Goal: Check status

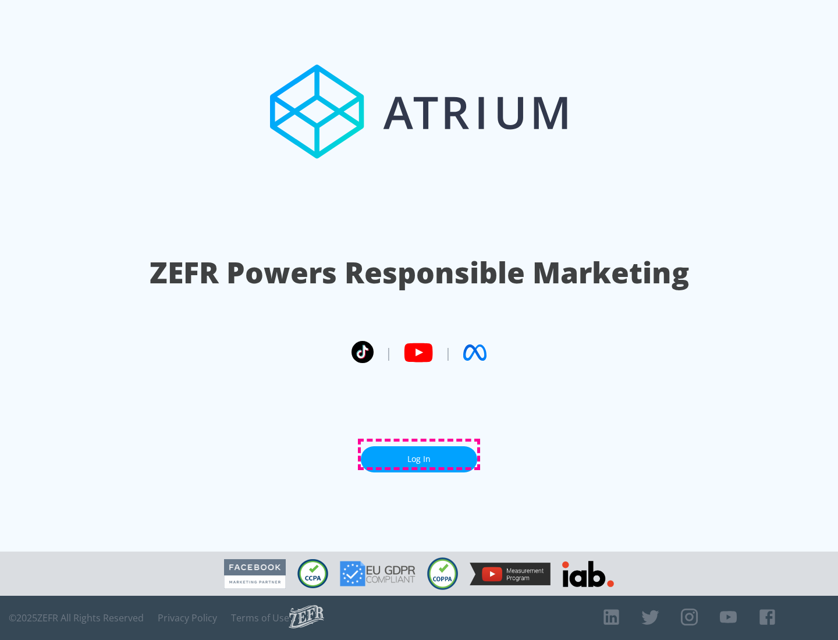
click at [419, 454] on link "Log In" at bounding box center [419, 459] width 116 height 26
